Goal: Find specific page/section: Find specific page/section

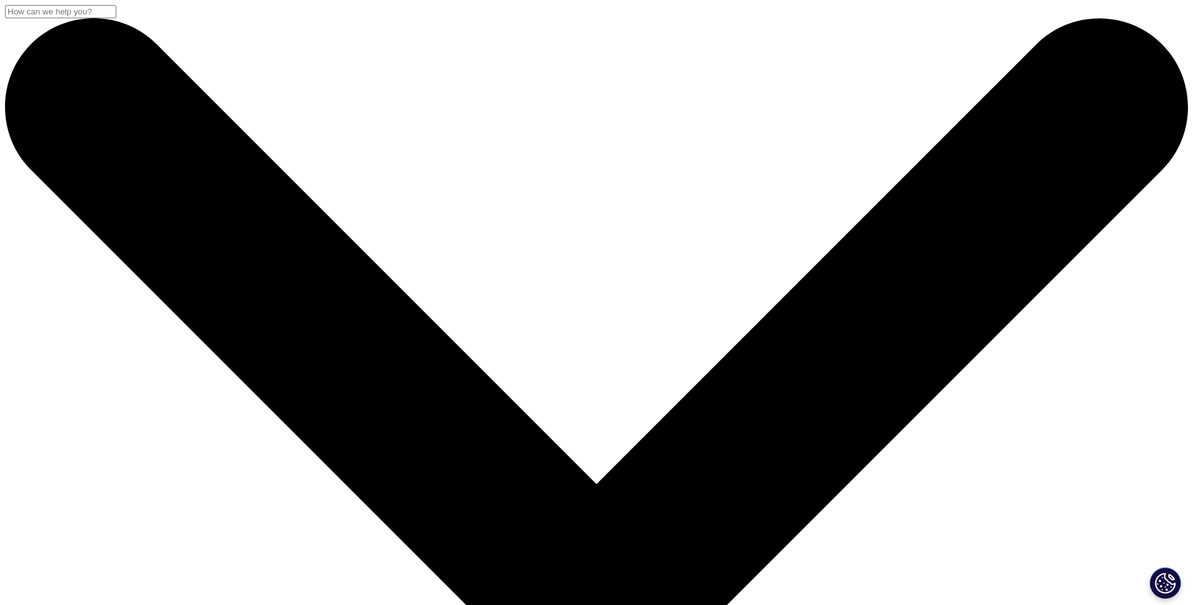
drag, startPoint x: 788, startPoint y: 13, endPoint x: 789, endPoint y: 22, distance: 8.8
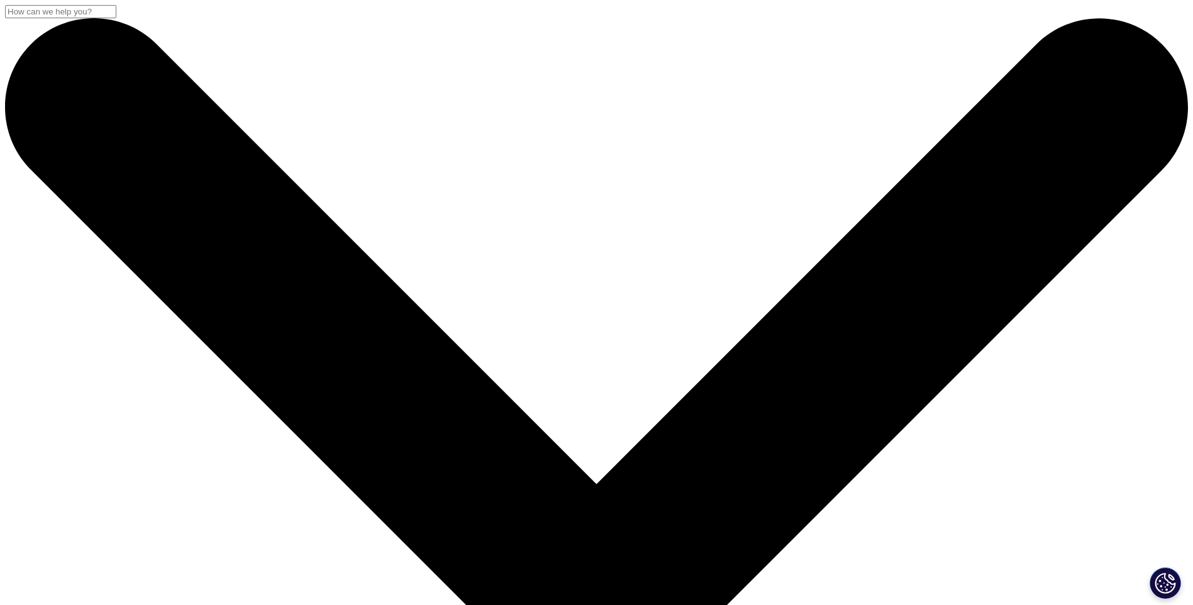
checkbox input "true"
